Goal: Task Accomplishment & Management: Complete application form

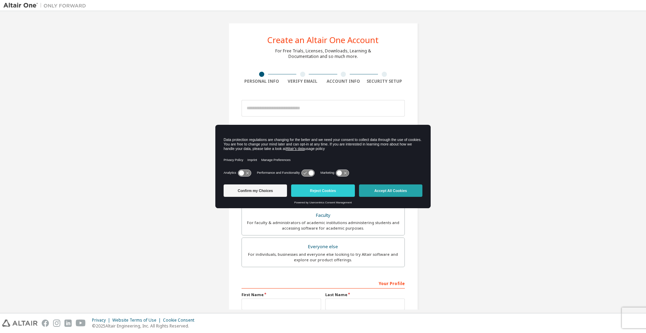
click at [391, 192] on button "Accept All Cookies" at bounding box center [390, 190] width 63 height 12
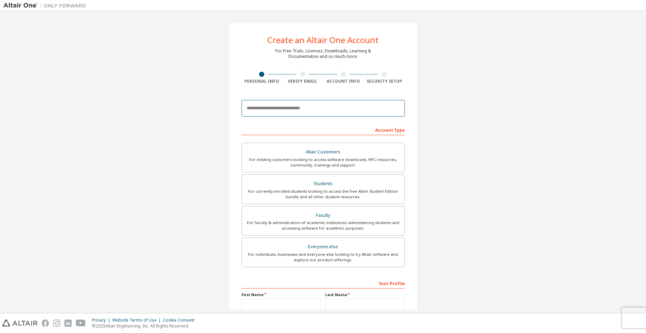
click at [297, 109] on input "email" at bounding box center [322, 108] width 163 height 17
type input "**********"
click at [303, 184] on div "Students" at bounding box center [323, 184] width 154 height 10
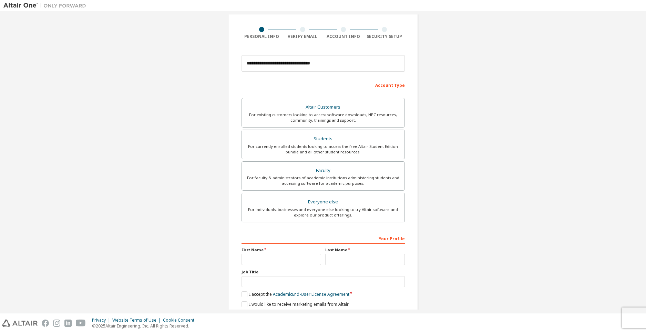
scroll to position [19, 0]
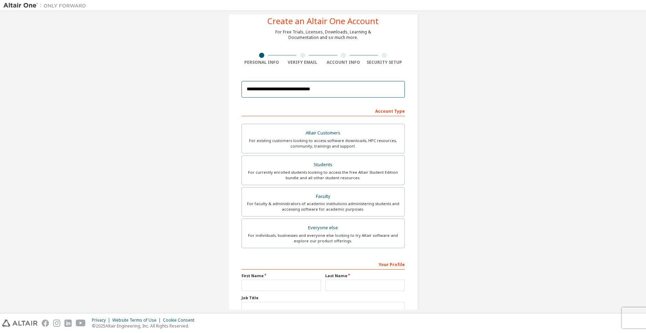
click at [361, 86] on input "**********" at bounding box center [322, 89] width 163 height 17
click at [468, 171] on div "**********" at bounding box center [322, 178] width 639 height 365
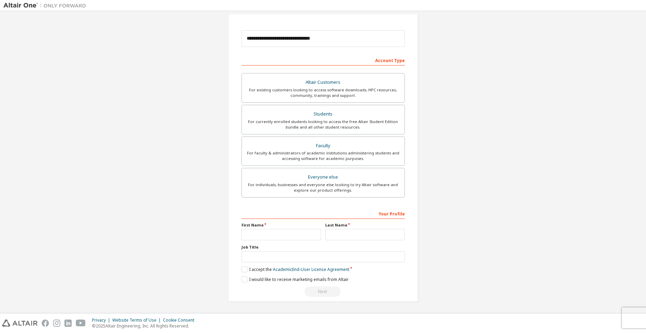
scroll to position [70, 0]
click at [259, 234] on input "text" at bounding box center [281, 233] width 80 height 11
type input "**********"
click at [352, 233] on input "text" at bounding box center [365, 233] width 80 height 11
type input "**********"
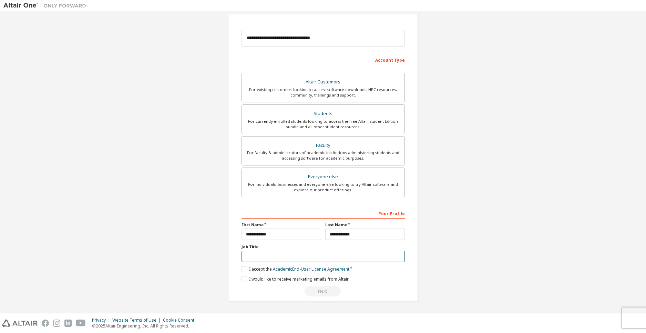
click at [292, 255] on input "text" at bounding box center [322, 256] width 163 height 11
type input "*******"
click at [243, 270] on label "I accept the Academic End-User License Agreement" at bounding box center [295, 269] width 108 height 6
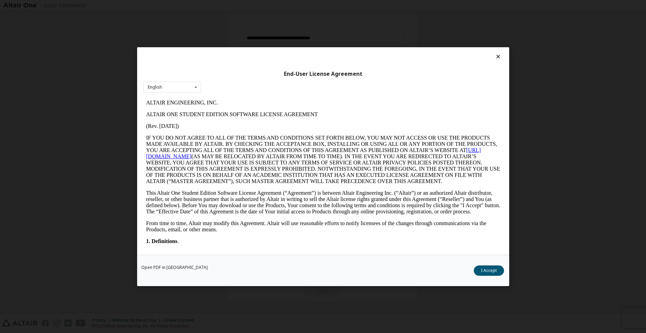
scroll to position [0, 0]
click at [488, 266] on button "I Accept" at bounding box center [488, 270] width 30 height 10
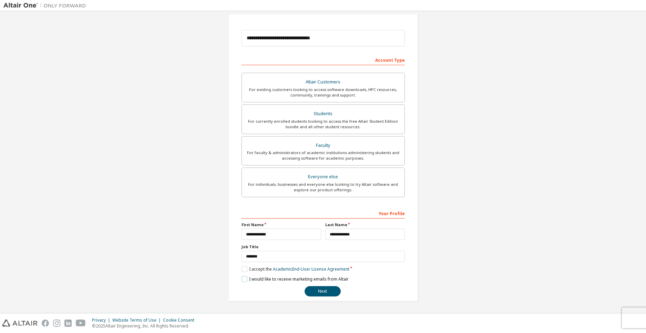
click at [244, 281] on label "I would like to receive marketing emails from Altair" at bounding box center [294, 279] width 107 height 6
click at [310, 289] on button "Next" at bounding box center [322, 291] width 36 height 10
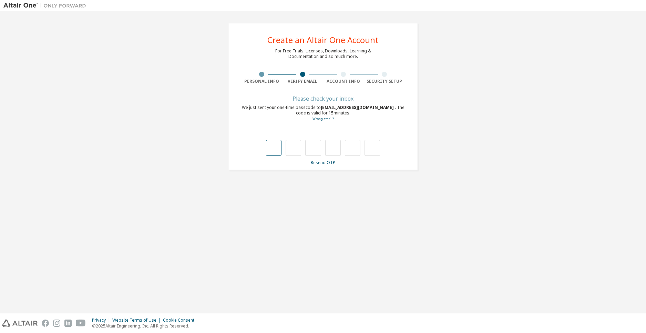
click at [273, 146] on input "text" at bounding box center [273, 148] width 15 height 16
type input "*"
click at [315, 147] on input "*" at bounding box center [312, 148] width 15 height 16
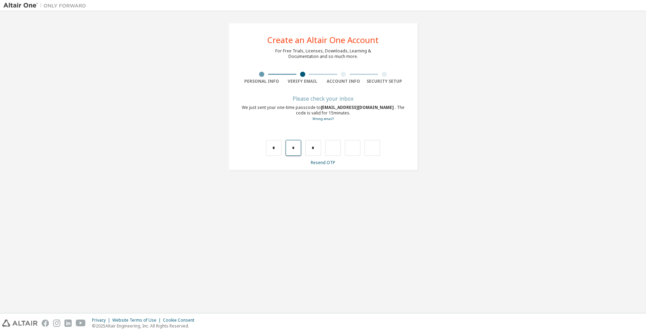
click at [290, 146] on input "*" at bounding box center [292, 148] width 15 height 16
click at [300, 144] on input "*" at bounding box center [292, 148] width 15 height 16
click at [315, 143] on input "*" at bounding box center [312, 148] width 15 height 16
click at [293, 145] on input "*" at bounding box center [292, 148] width 15 height 16
click at [299, 144] on input "*" at bounding box center [292, 148] width 15 height 16
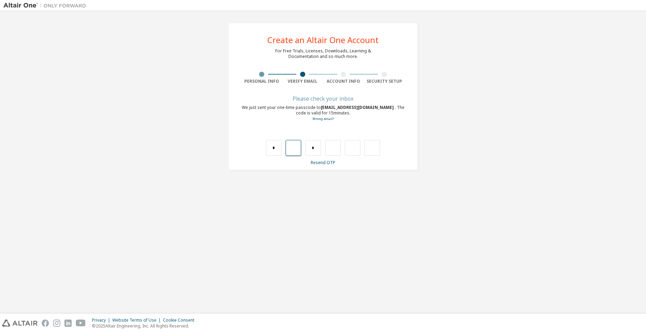
click at [294, 149] on input "text" at bounding box center [292, 148] width 15 height 16
type input "*"
click at [334, 146] on input "text" at bounding box center [332, 148] width 15 height 16
type input "*"
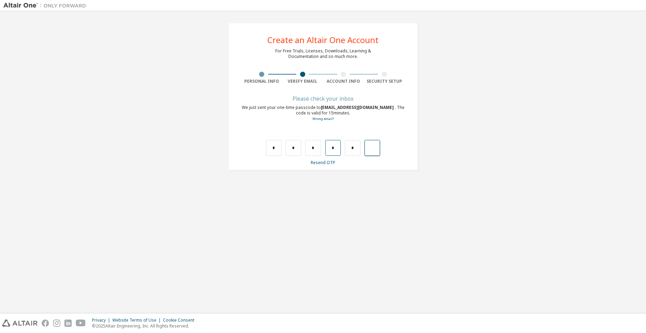
type input "*"
